Goal: Check status: Check status

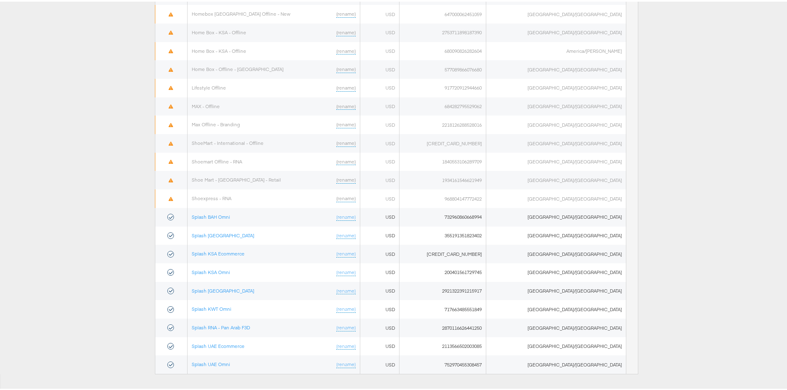
scroll to position [397, 0]
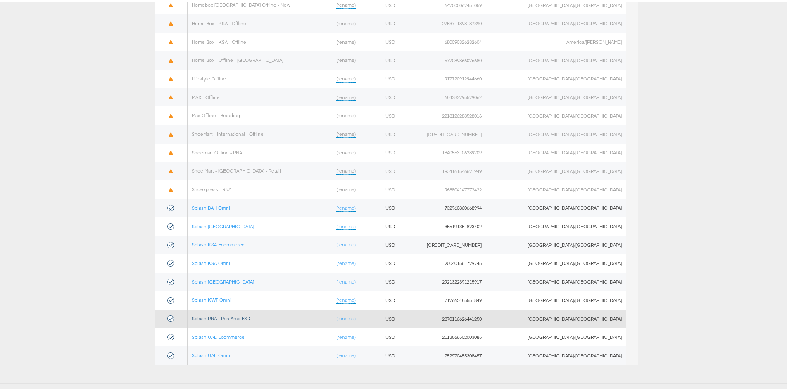
click at [235, 319] on link "Splash RNA - Pan Arab F3D" at bounding box center [221, 317] width 58 height 6
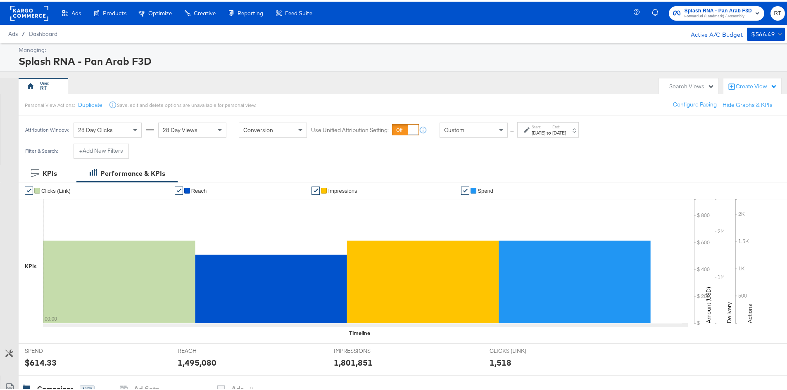
click at [548, 135] on div "Start: [DATE] to End: [DATE]" at bounding box center [548, 128] width 62 height 15
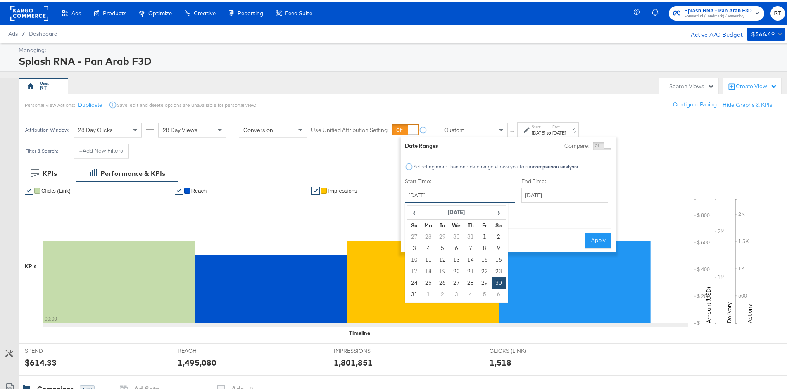
click at [440, 193] on input "[DATE]" at bounding box center [460, 193] width 110 height 15
click at [413, 208] on span "‹" at bounding box center [414, 210] width 13 height 12
click at [441, 235] on td "1" at bounding box center [442, 236] width 14 height 12
type input "[DATE]"
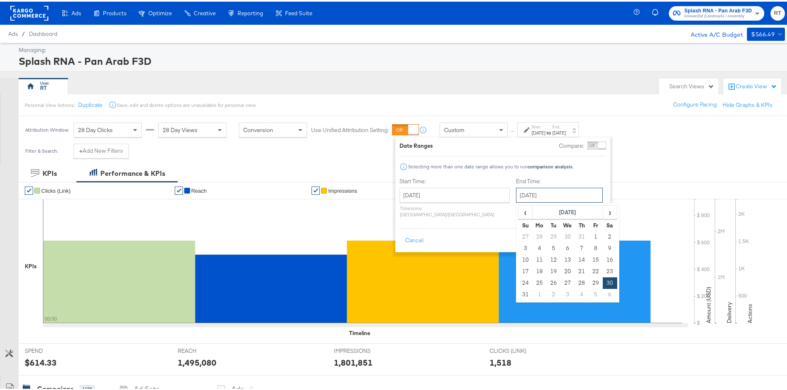
click at [516, 194] on input "[DATE]" at bounding box center [559, 193] width 87 height 15
click at [603, 214] on span "›" at bounding box center [609, 210] width 13 height 12
click at [602, 242] on td "13" at bounding box center [609, 247] width 14 height 12
type input "[DATE]"
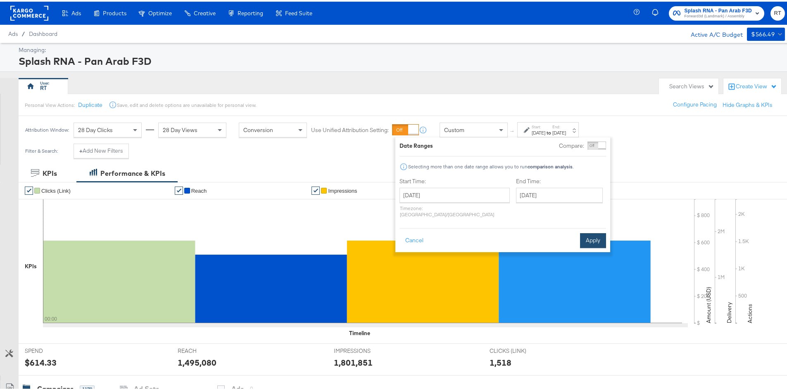
click at [595, 232] on button "Apply" at bounding box center [593, 239] width 26 height 15
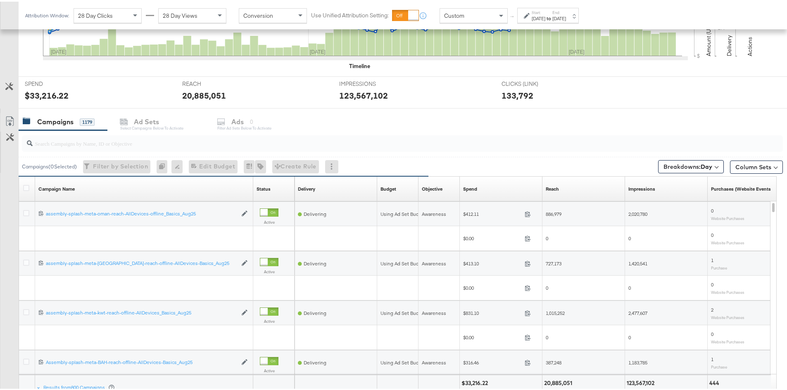
scroll to position [289, 0]
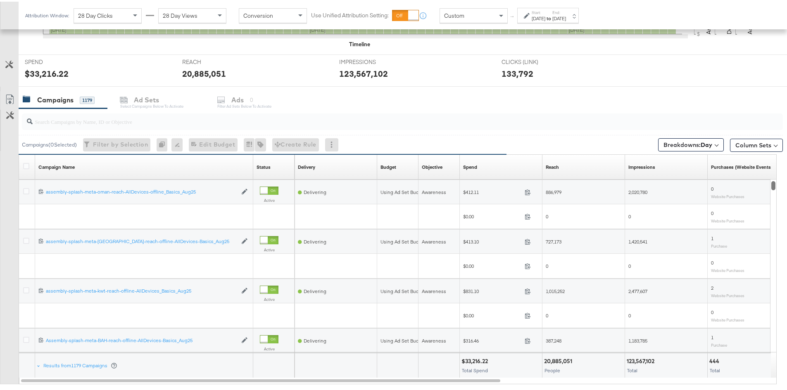
drag, startPoint x: 774, startPoint y: 182, endPoint x: 784, endPoint y: 186, distance: 11.2
click at [784, 186] on div "KPIs Performance & KPIs Customize KPIs ✔ Clicks (Link) ✔ Reach ✔ Impressions ✔ …" at bounding box center [396, 155] width 793 height 562
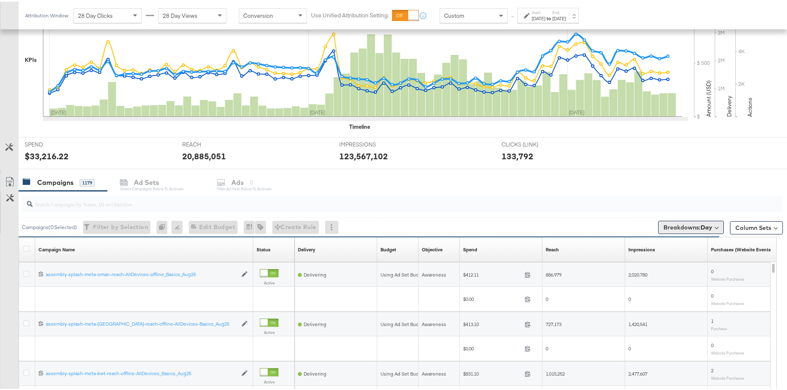
click at [676, 226] on span "Breakdowns: Day" at bounding box center [687, 226] width 49 height 8
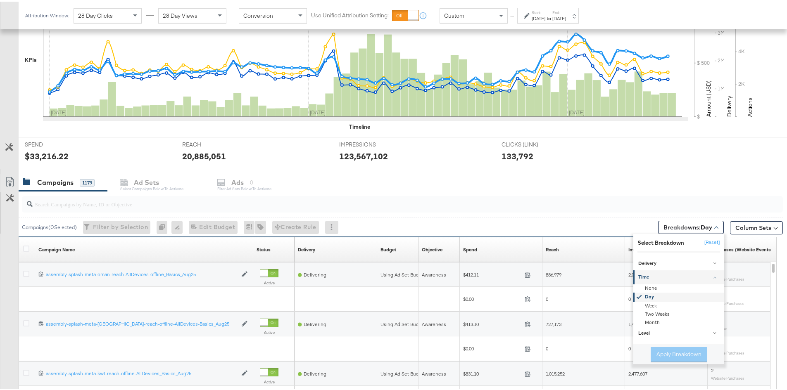
click at [642, 296] on div "Day" at bounding box center [679, 295] width 90 height 9
click at [643, 296] on div "Day" at bounding box center [679, 295] width 90 height 9
click at [637, 291] on div "Day" at bounding box center [679, 295] width 90 height 9
click at [660, 352] on div "Apply Breakdown" at bounding box center [678, 353] width 57 height 15
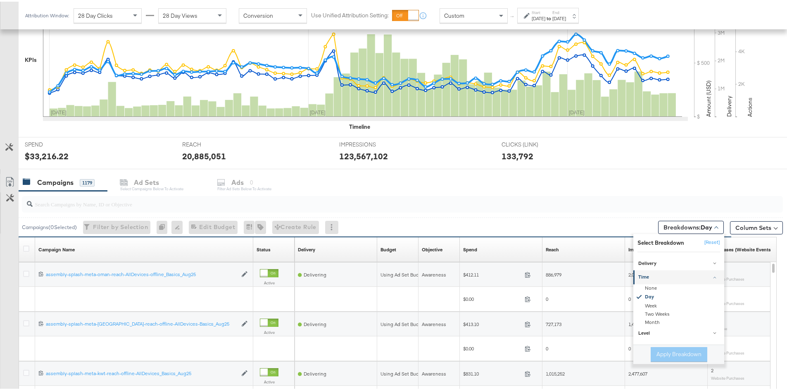
click at [554, 220] on div "Campaigns ( 0 Selected) Filter by Selection Filter 0 campaigns 0 Rename 0 campa…" at bounding box center [401, 225] width 764 height 19
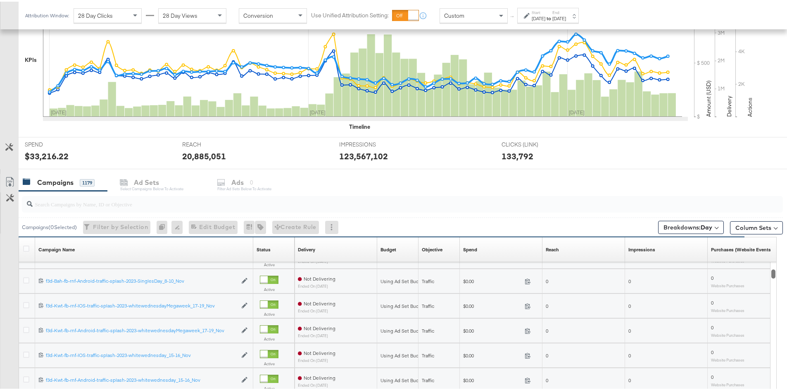
drag, startPoint x: 772, startPoint y: 266, endPoint x: 777, endPoint y: 257, distance: 10.7
click at [777, 257] on div "KPIs Performance & KPIs Customize KPIs ✔ Clicks (Link) ✔ Reach ✔ Impressions ✔ …" at bounding box center [396, 238] width 793 height 562
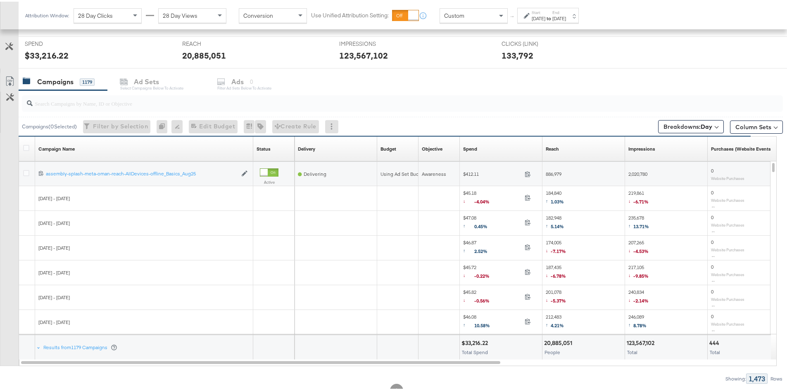
scroll to position [330, 0]
